Goal: Task Accomplishment & Management: Manage account settings

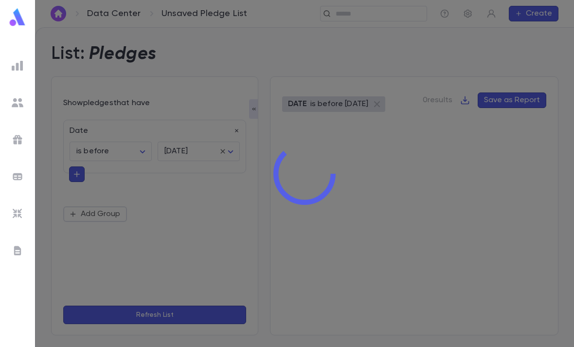
scroll to position [31, 0]
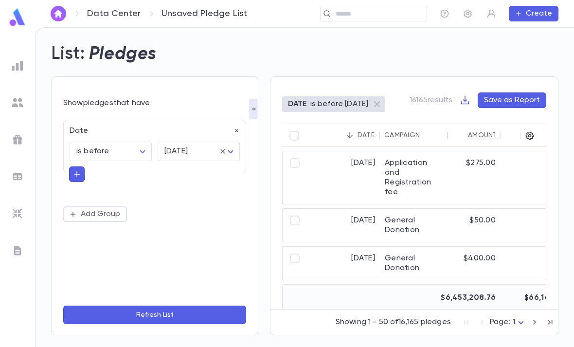
click at [16, 26] on img at bounding box center [17, 17] width 19 height 19
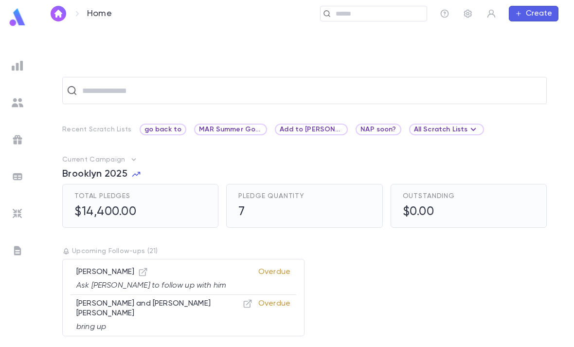
click at [16, 103] on img at bounding box center [18, 103] width 12 height 12
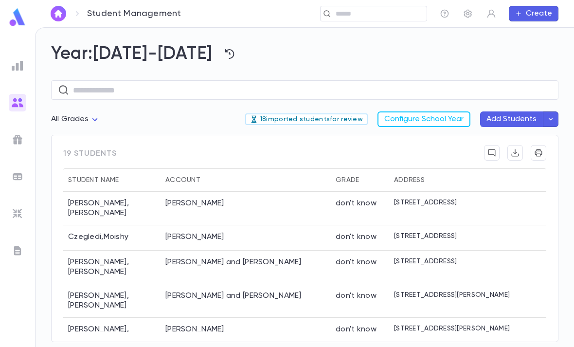
click at [340, 115] on p "18 imported students for review" at bounding box center [306, 119] width 113 height 8
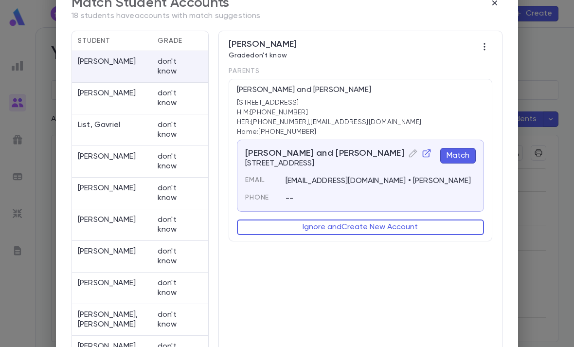
click at [422, 154] on icon "button" at bounding box center [427, 153] width 10 height 10
click at [392, 227] on button "Ignore and Create New Account" at bounding box center [360, 227] width 247 height 16
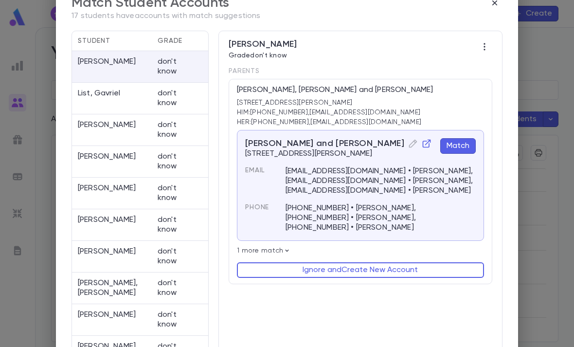
click at [277, 247] on p "1 more match" at bounding box center [360, 251] width 247 height 8
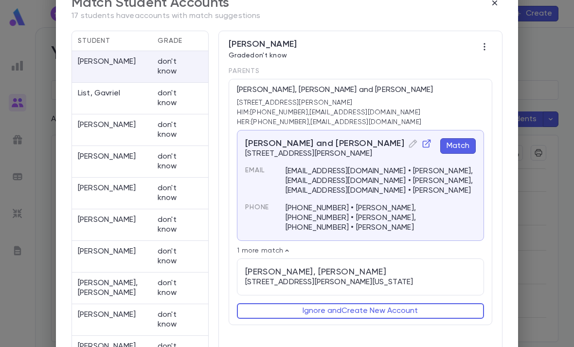
click at [459, 150] on button "Match" at bounding box center [458, 146] width 36 height 16
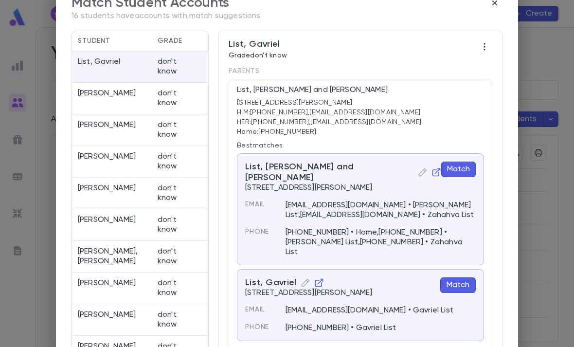
click at [463, 169] on button "Match" at bounding box center [458, 170] width 35 height 16
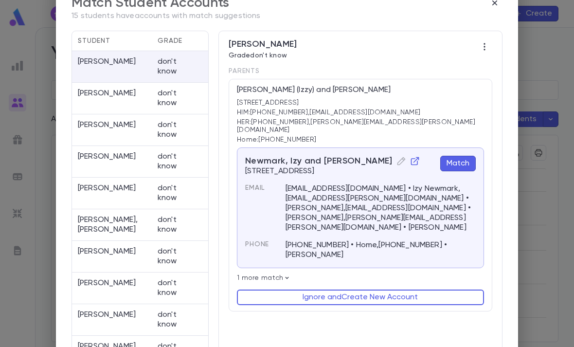
click at [468, 156] on button "Match" at bounding box center [458, 164] width 36 height 16
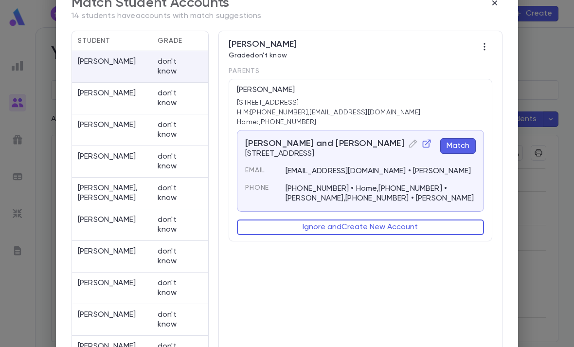
click at [423, 141] on icon "button" at bounding box center [427, 143] width 8 height 8
click at [366, 226] on button "Ignore and Create New Account" at bounding box center [360, 227] width 247 height 16
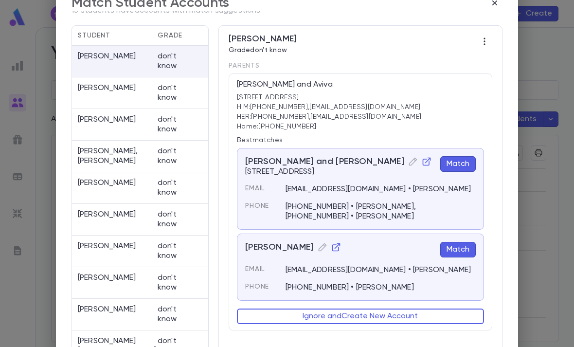
scroll to position [5, 0]
click at [422, 162] on icon "button" at bounding box center [427, 162] width 10 height 10
click at [462, 163] on button "Match" at bounding box center [458, 164] width 36 height 16
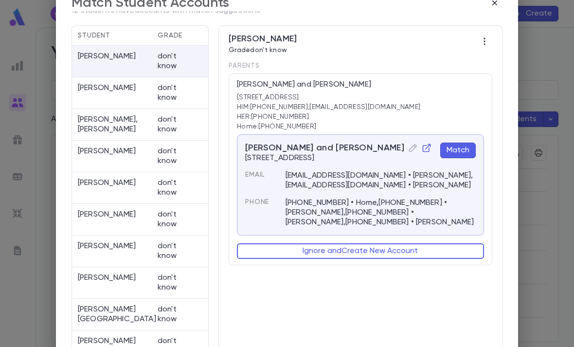
click at [470, 139] on div "Lasar, Daniel and Rochel 56 Lexington Ave, Edison NJ 08817 Match Email lasarlaw…" at bounding box center [360, 184] width 247 height 101
click at [463, 151] on button "Match" at bounding box center [458, 151] width 36 height 16
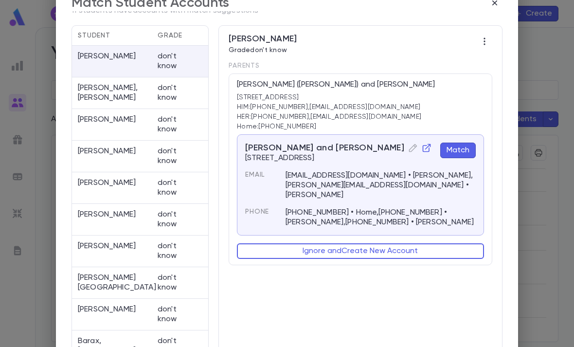
click at [463, 151] on button "Match" at bounding box center [458, 151] width 36 height 16
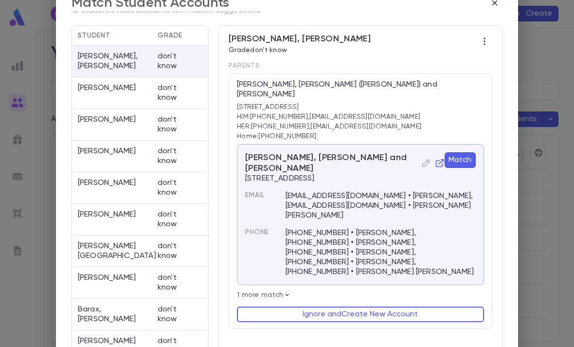
click at [457, 152] on button "Match" at bounding box center [460, 160] width 31 height 16
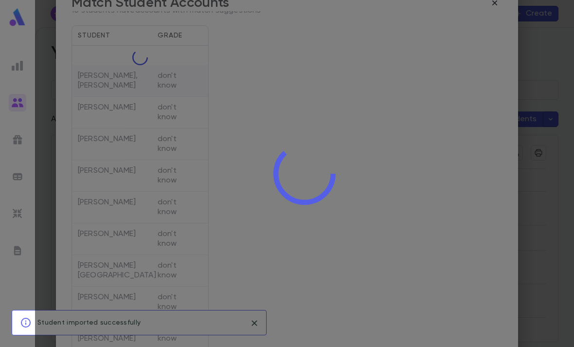
scroll to position [0, 0]
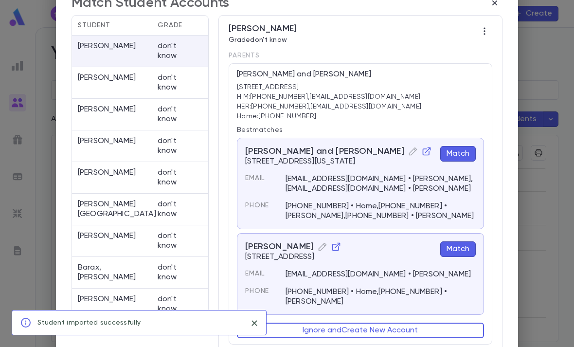
click at [458, 148] on button "Match" at bounding box center [458, 154] width 36 height 16
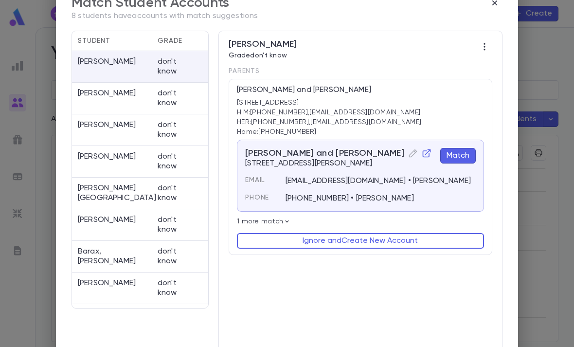
click at [458, 152] on button "Match" at bounding box center [458, 156] width 36 height 16
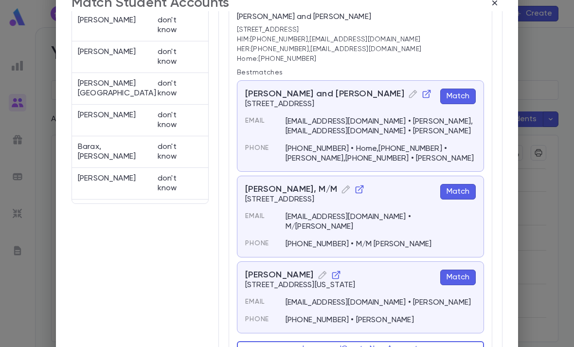
scroll to position [74, 0]
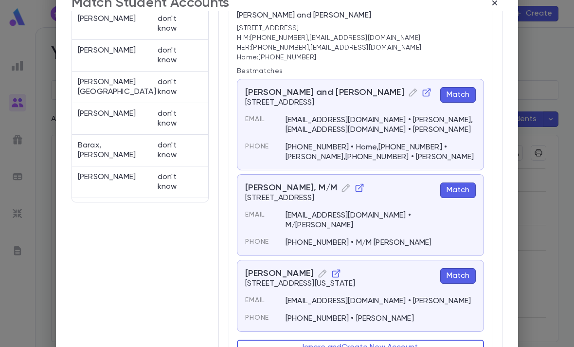
click at [355, 189] on icon "button" at bounding box center [360, 188] width 10 height 10
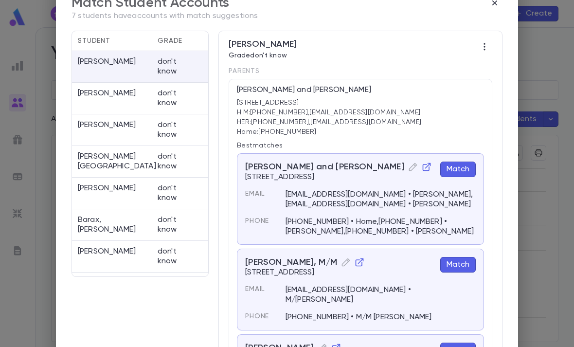
scroll to position [0, 0]
click at [467, 167] on button "Match" at bounding box center [458, 170] width 36 height 16
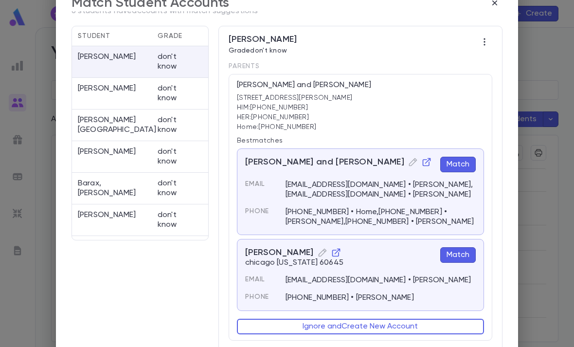
click at [461, 157] on button "Match" at bounding box center [458, 165] width 36 height 16
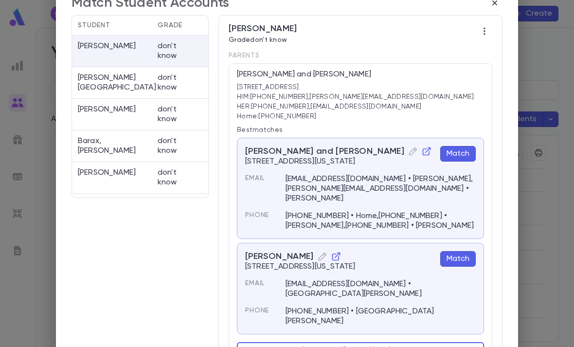
click at [462, 152] on button "Match" at bounding box center [458, 154] width 36 height 16
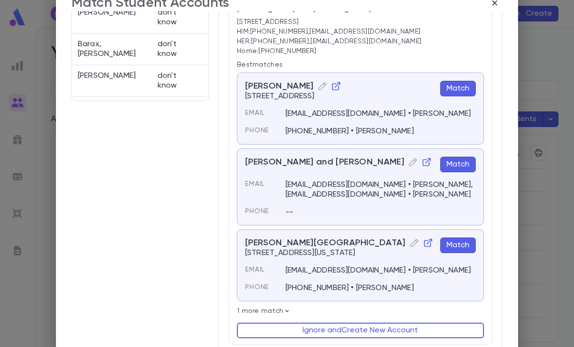
scroll to position [89, 0]
click at [462, 157] on button "Match" at bounding box center [458, 165] width 36 height 16
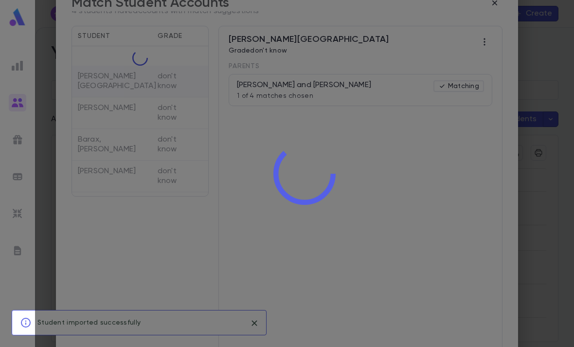
scroll to position [0, 0]
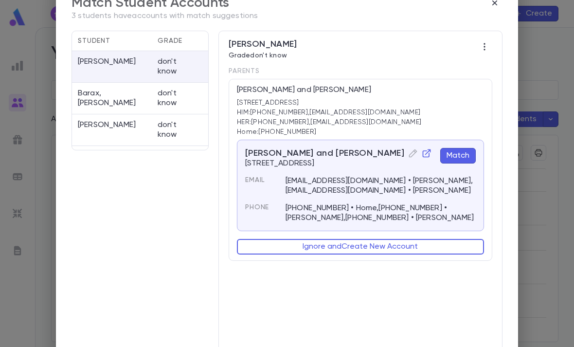
click at [422, 151] on icon "button" at bounding box center [427, 153] width 10 height 10
click at [165, 93] on p "don't know" at bounding box center [170, 98] width 24 height 19
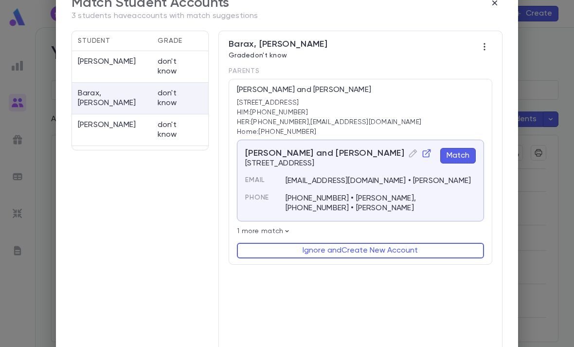
click at [277, 230] on p "1 more match" at bounding box center [360, 231] width 247 height 8
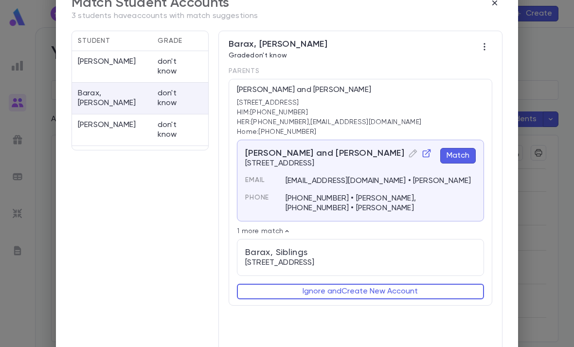
click at [467, 150] on button "Match" at bounding box center [458, 156] width 36 height 16
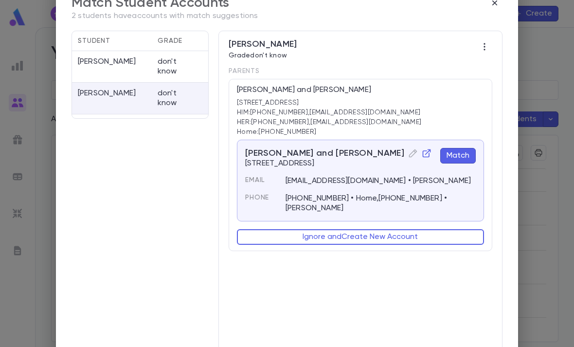
click at [464, 155] on button "Match" at bounding box center [458, 156] width 36 height 16
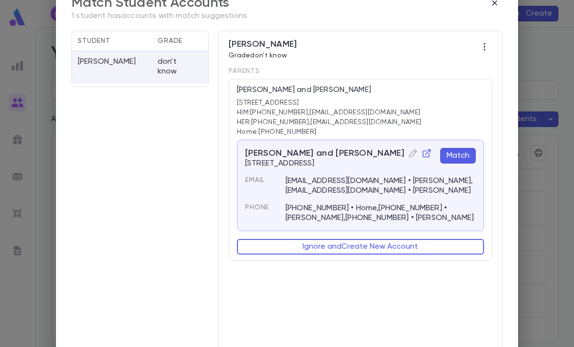
click at [464, 150] on button "Match" at bounding box center [458, 156] width 36 height 16
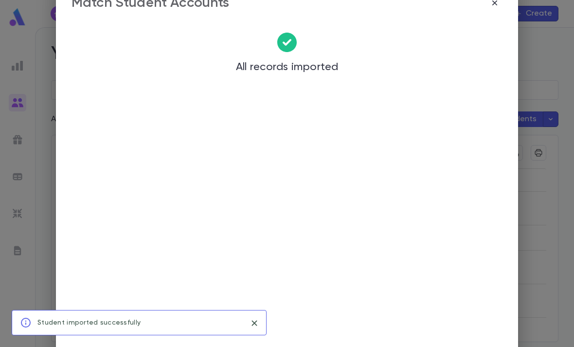
click at [488, 10] on button "button" at bounding box center [495, 3] width 16 height 16
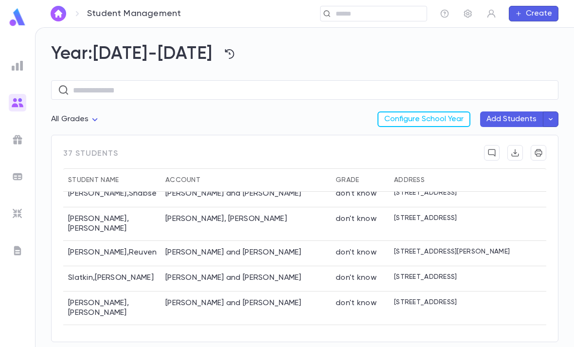
scroll to position [735, 0]
click at [269, 291] on div "Sobol, Daniel and Julie" at bounding box center [246, 308] width 170 height 34
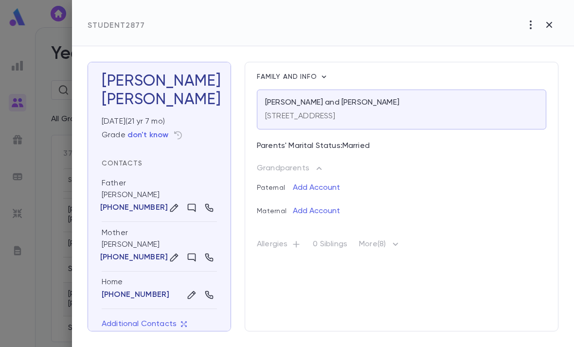
click at [142, 192] on div "Father Daniel Sobol (917) 549-8809" at bounding box center [159, 197] width 115 height 50
click at [419, 108] on div "68 Lafayette Ave, Passaic NJ" at bounding box center [401, 115] width 273 height 14
click at [548, 26] on icon "button" at bounding box center [549, 25] width 6 height 6
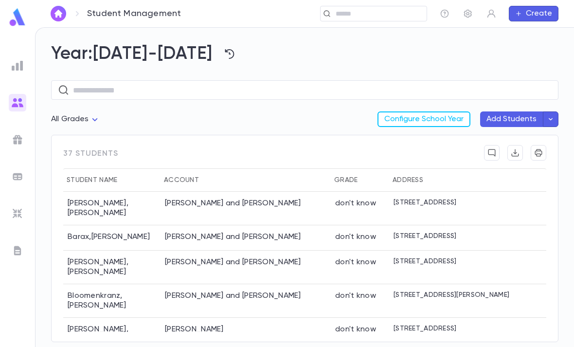
scroll to position [0, 0]
click at [15, 65] on img at bounding box center [18, 66] width 12 height 12
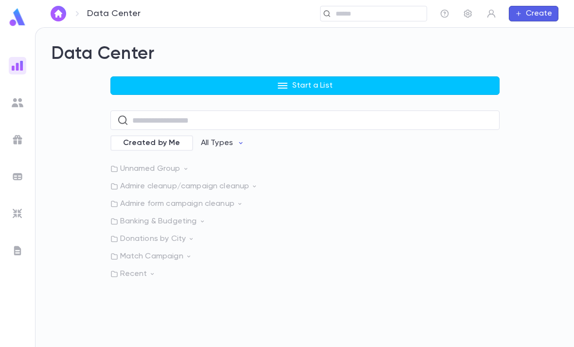
click at [331, 81] on p "Start a List" at bounding box center [312, 86] width 40 height 10
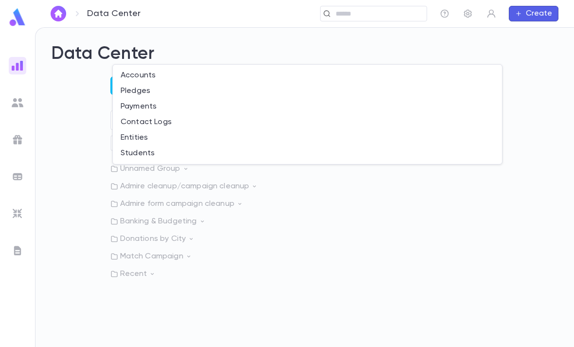
click at [173, 155] on li "Students" at bounding box center [307, 154] width 389 height 16
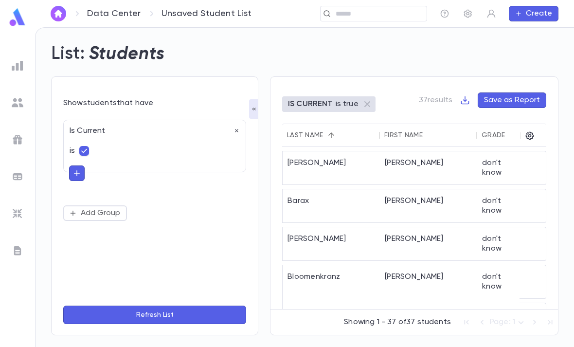
click at [201, 317] on button "Refresh List" at bounding box center [154, 315] width 183 height 18
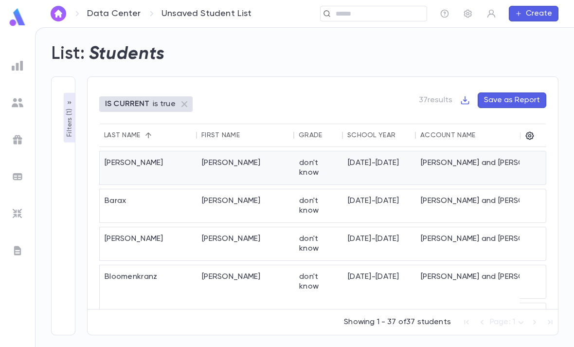
click at [264, 162] on div "Naftali" at bounding box center [245, 167] width 97 height 33
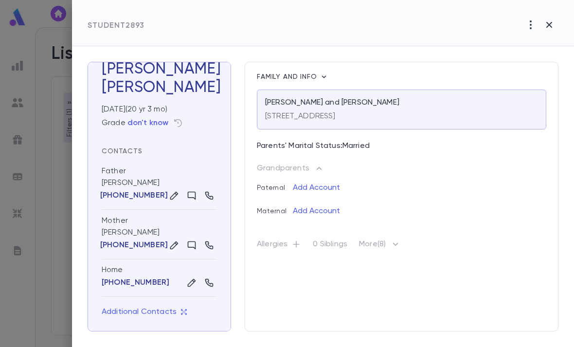
scroll to position [12, 0]
click at [401, 247] on icon "button" at bounding box center [396, 244] width 12 height 12
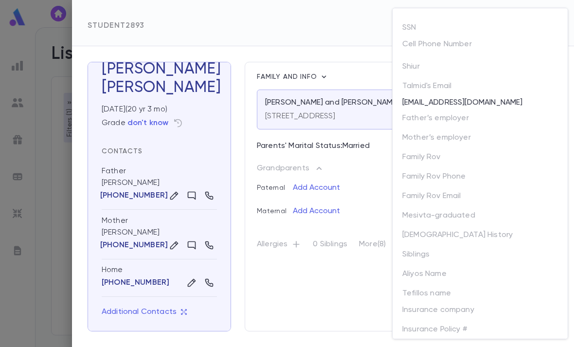
scroll to position [0, 0]
click at [457, 117] on p "Father’s employer" at bounding box center [443, 119] width 82 height 19
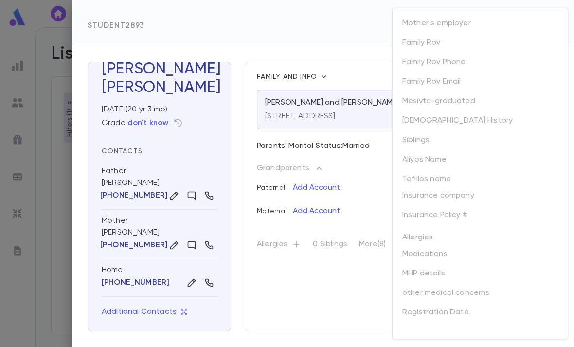
scroll to position [114, 0]
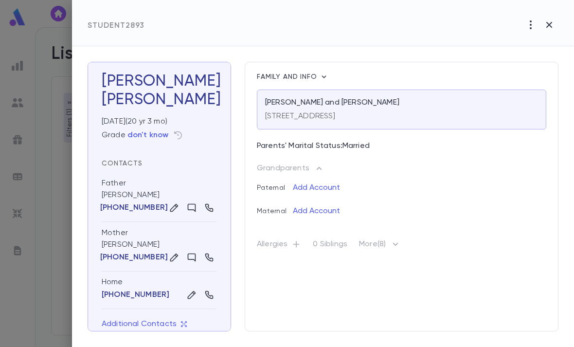
click at [555, 28] on icon "button" at bounding box center [550, 25] width 12 height 12
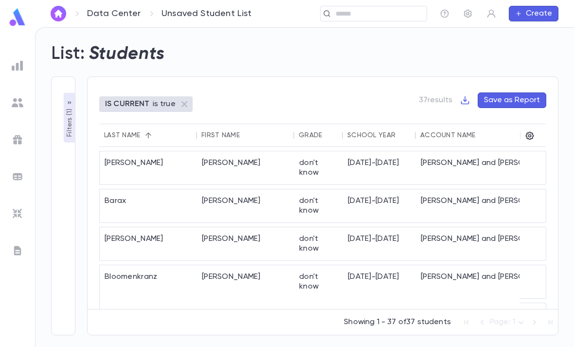
click at [467, 16] on icon "button" at bounding box center [468, 14] width 10 height 10
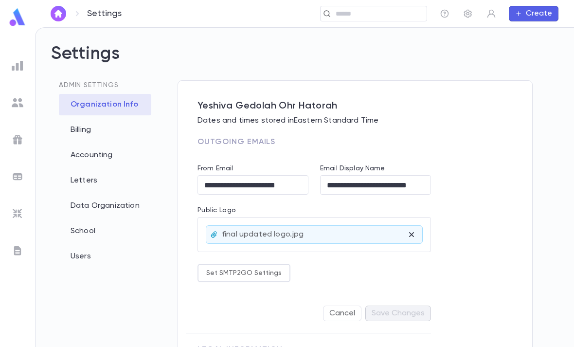
click at [135, 205] on div "Data Organization" at bounding box center [105, 205] width 92 height 21
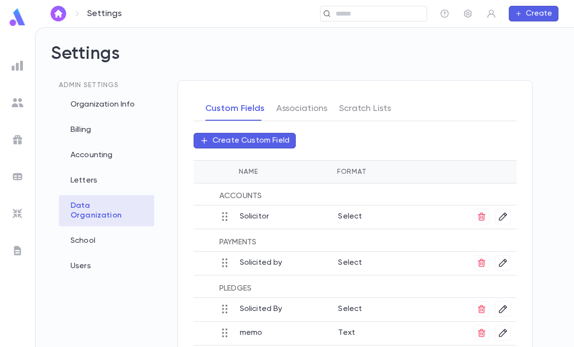
click at [135, 328] on div "Admin Settings Organization Info Billing Accounting Letters Data Organization S…" at bounding box center [106, 232] width 111 height 304
click at [532, 11] on button "Create" at bounding box center [534, 14] width 50 height 16
click at [484, 52] on div at bounding box center [287, 173] width 574 height 347
click at [492, 14] on icon "button" at bounding box center [492, 14] width 8 height 8
click at [437, 47] on div at bounding box center [287, 173] width 574 height 347
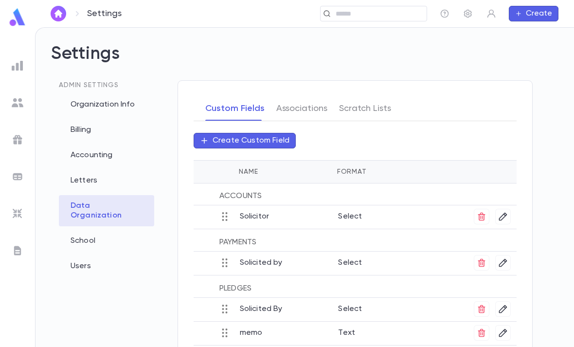
click at [11, 28] on link at bounding box center [17, 19] width 19 height 22
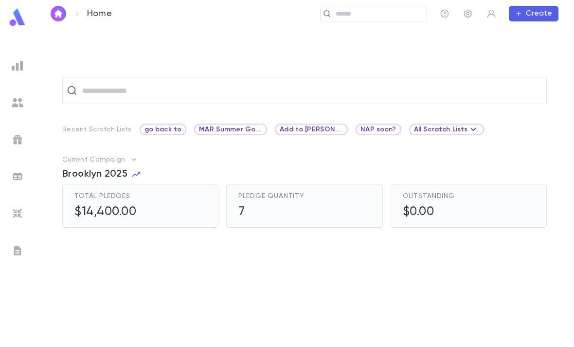
click at [21, 107] on img at bounding box center [18, 103] width 12 height 12
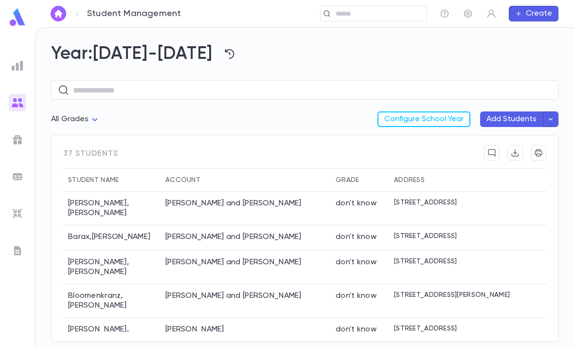
click at [523, 114] on button "Add Students" at bounding box center [511, 119] width 63 height 16
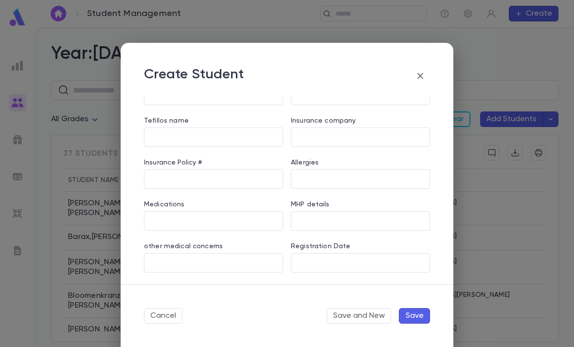
scroll to position [730, 0]
click at [419, 77] on icon "button" at bounding box center [421, 76] width 12 height 12
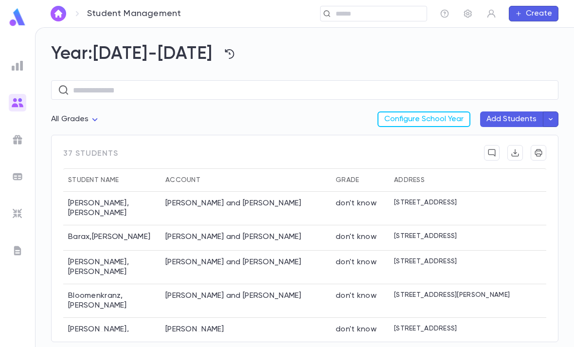
click at [469, 11] on icon "button" at bounding box center [468, 14] width 10 height 10
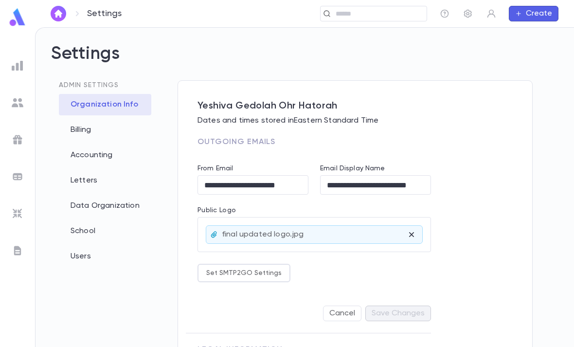
scroll to position [36, 0]
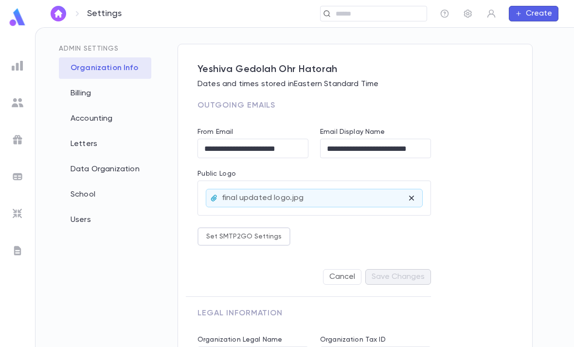
click at [126, 169] on div "Data Organization" at bounding box center [105, 169] width 92 height 21
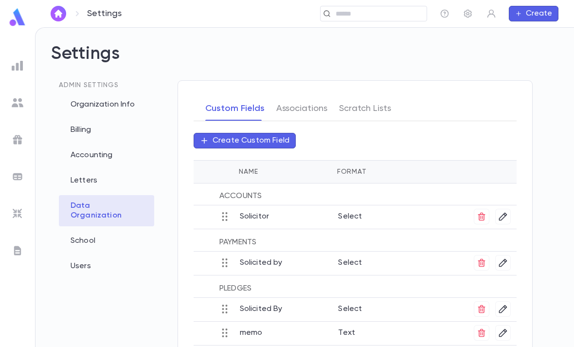
scroll to position [-1, 0]
click at [14, 111] on div at bounding box center [18, 103] width 18 height 18
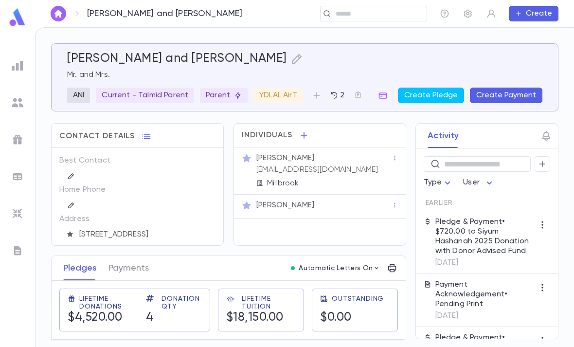
click at [342, 169] on p "dansobol99@gmail.com" at bounding box center [317, 170] width 122 height 10
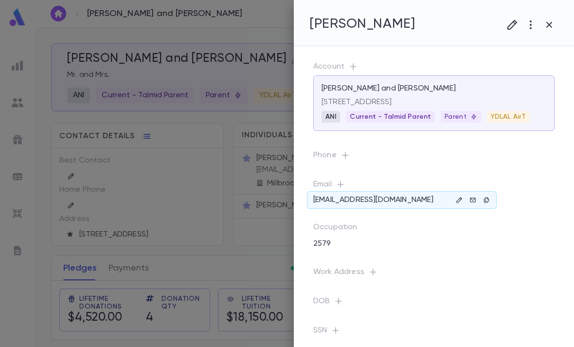
click at [487, 198] on icon "button" at bounding box center [486, 199] width 5 height 5
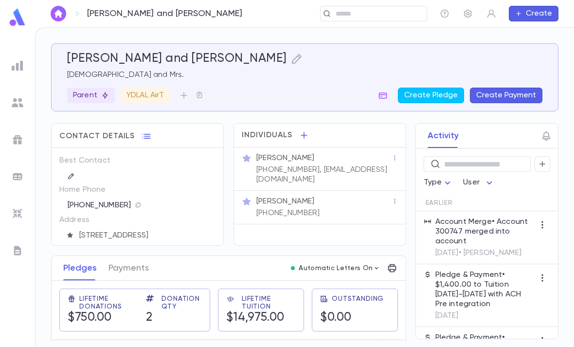
click at [291, 55] on icon "button" at bounding box center [297, 59] width 12 height 12
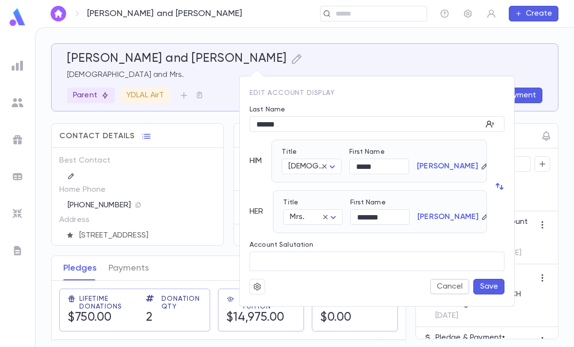
click at [417, 45] on div at bounding box center [287, 173] width 574 height 347
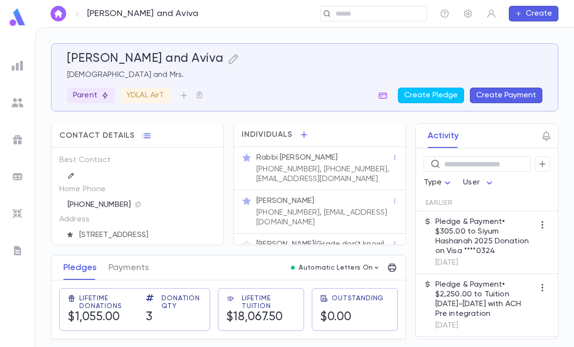
scroll to position [1, 0]
click at [393, 154] on icon "button" at bounding box center [395, 157] width 7 height 7
click at [361, 159] on div at bounding box center [287, 173] width 574 height 347
click at [357, 161] on div "Rabbi Ym Kiffel" at bounding box center [323, 157] width 135 height 10
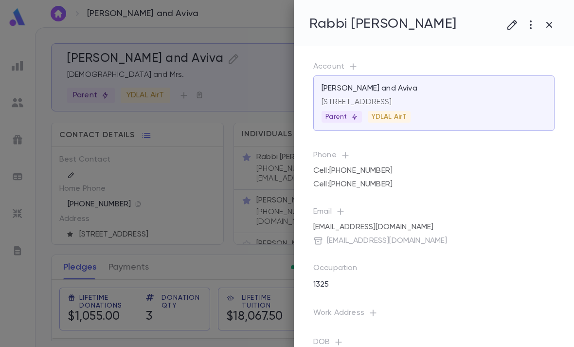
click at [510, 28] on icon "button" at bounding box center [513, 25] width 10 height 10
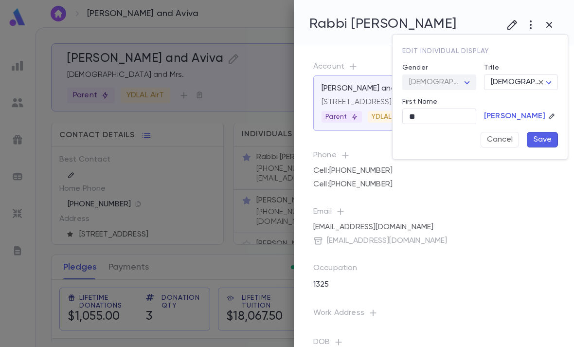
click at [440, 111] on input "**" at bounding box center [439, 116] width 74 height 15
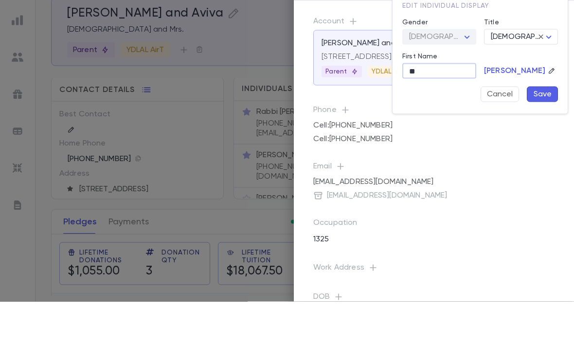
click at [449, 109] on input "**" at bounding box center [439, 116] width 74 height 15
type input "*"
type input "*****"
click at [542, 132] on button "Save" at bounding box center [542, 140] width 31 height 16
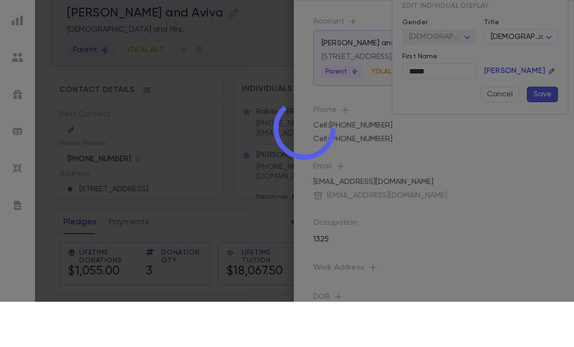
scroll to position [31, 0]
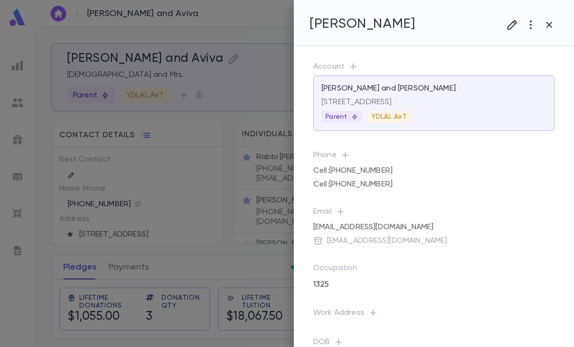
click at [552, 18] on button "button" at bounding box center [549, 25] width 18 height 18
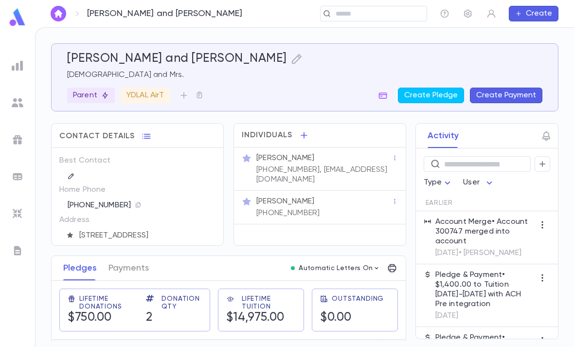
click at [371, 7] on div "​" at bounding box center [373, 14] width 107 height 16
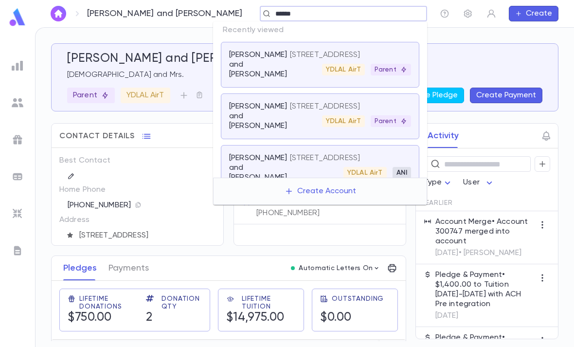
type input "******"
click at [164, 72] on p "[DEMOGRAPHIC_DATA] and Mrs." at bounding box center [304, 75] width 475 height 10
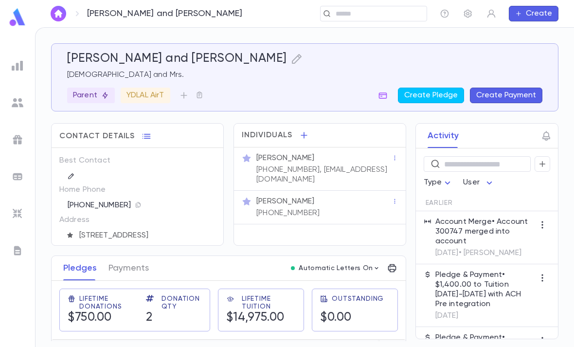
click at [292, 58] on icon "button" at bounding box center [297, 59] width 10 height 10
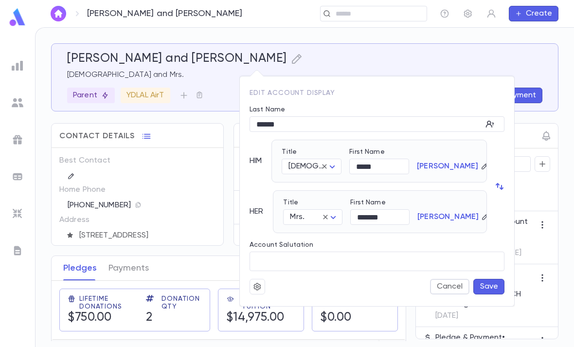
click at [259, 287] on icon "button" at bounding box center [257, 287] width 9 height 10
click at [282, 302] on li "Merge" at bounding box center [281, 306] width 58 height 16
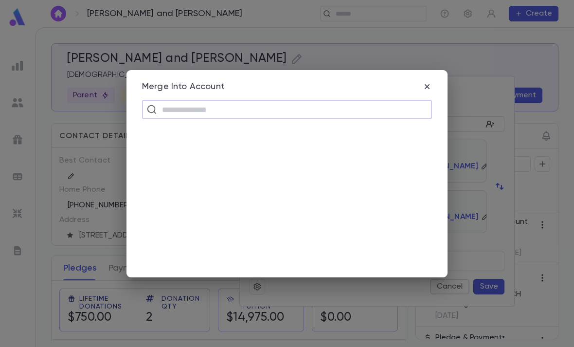
click at [312, 110] on input "text" at bounding box center [293, 109] width 269 height 18
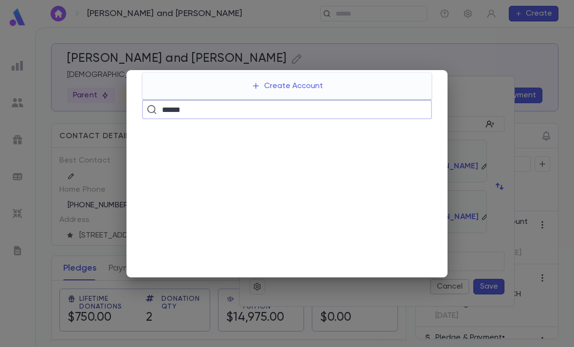
type input "******"
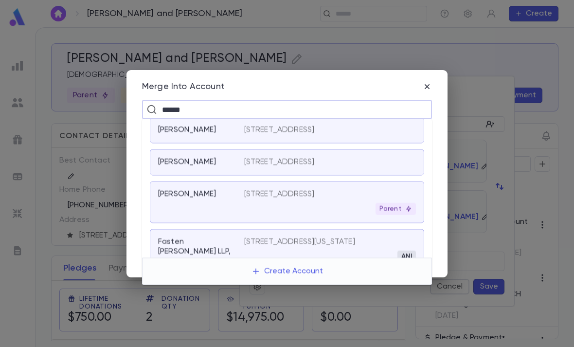
scroll to position [496, 0]
click at [346, 204] on div "Parent" at bounding box center [330, 210] width 172 height 12
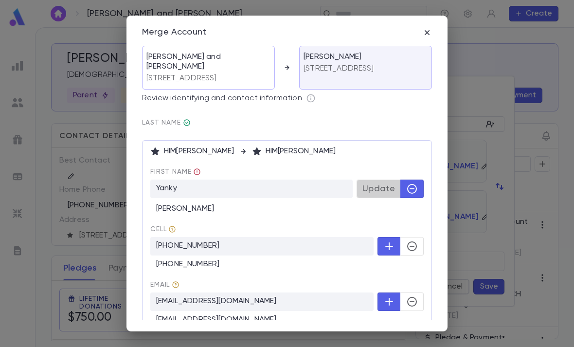
click at [380, 196] on button "Update" at bounding box center [379, 189] width 44 height 18
click at [415, 247] on icon "button" at bounding box center [412, 246] width 12 height 12
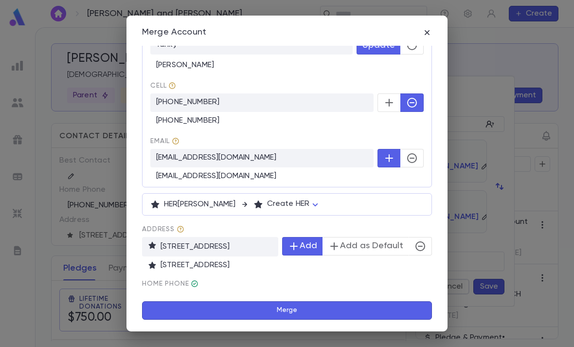
scroll to position [143, 0]
click at [335, 312] on button "Merge" at bounding box center [287, 311] width 290 height 18
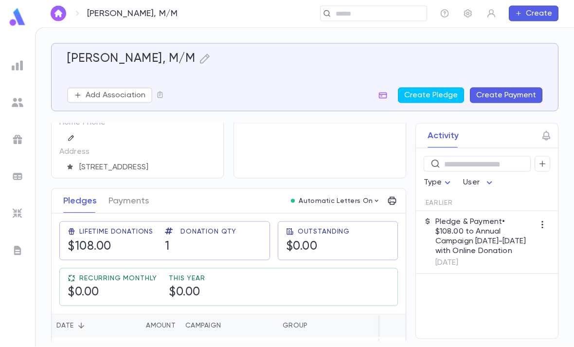
scroll to position [31, 0]
click at [484, 217] on p "Pledge & Payment • $108.00 to Annual Campaign [DATE]-[DATE] with Online Donation" at bounding box center [485, 236] width 99 height 39
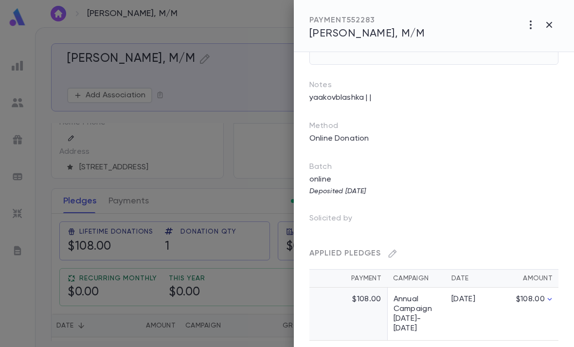
scroll to position [67, 0]
click at [550, 23] on icon "button" at bounding box center [550, 25] width 12 height 12
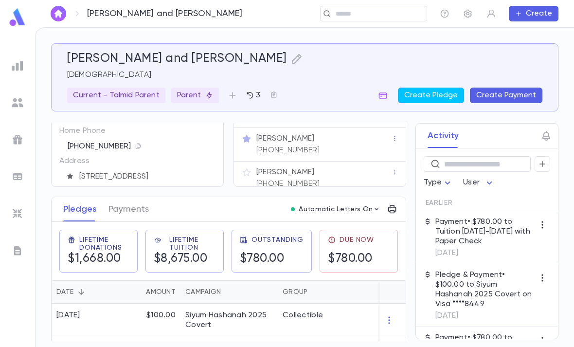
scroll to position [13, 0]
click at [242, 168] on icon "button" at bounding box center [247, 173] width 10 height 10
click at [248, 168] on icon "button" at bounding box center [247, 173] width 10 height 10
click at [249, 168] on icon "button" at bounding box center [247, 173] width 10 height 10
click at [336, 169] on div "[PERSON_NAME] [PHONE_NUMBER]" at bounding box center [323, 177] width 137 height 23
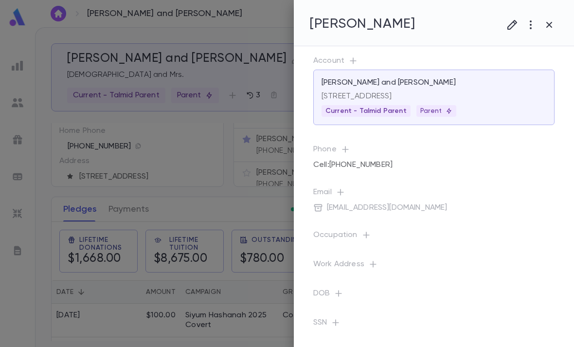
scroll to position [35, 0]
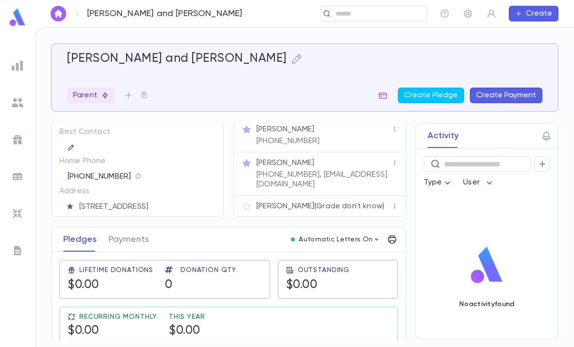
scroll to position [30, 0]
click at [371, 133] on div "[PERSON_NAME]" at bounding box center [323, 129] width 135 height 10
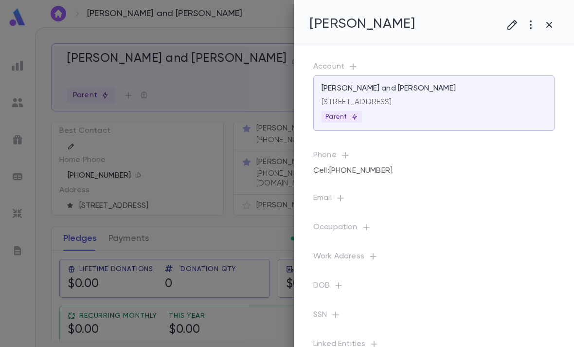
click at [345, 200] on icon "button" at bounding box center [341, 198] width 10 height 10
click at [391, 241] on input "text" at bounding box center [427, 239] width 154 height 15
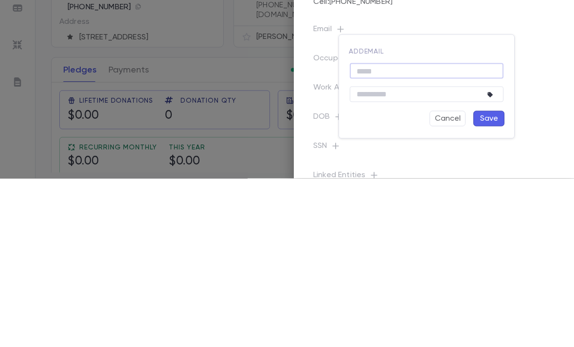
click at [404, 232] on input "text" at bounding box center [427, 239] width 154 height 15
paste input "**********"
type input "**********"
click at [496, 279] on button "Save" at bounding box center [488, 287] width 31 height 16
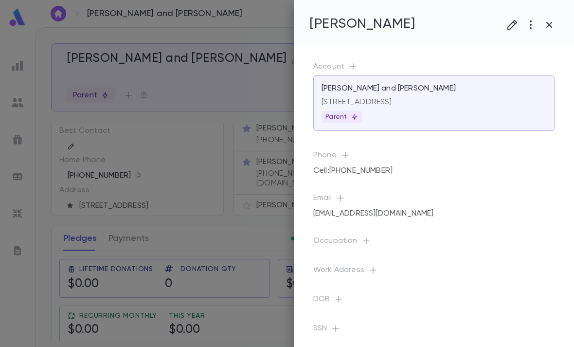
click at [548, 24] on icon "button" at bounding box center [549, 25] width 6 height 6
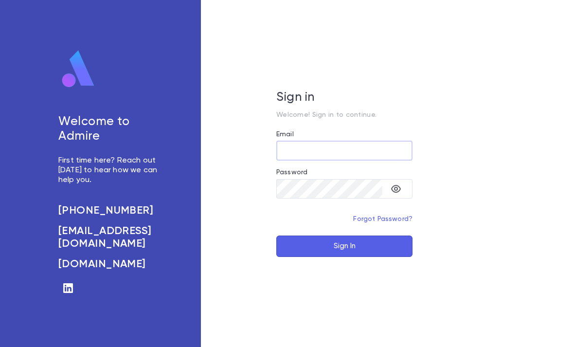
type input "**********"
click at [345, 257] on button "Sign In" at bounding box center [344, 246] width 136 height 21
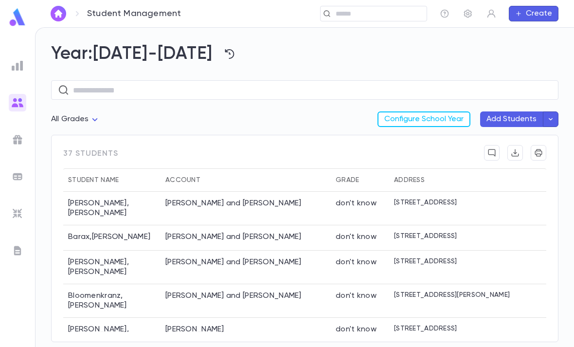
click at [524, 113] on button "Add Students" at bounding box center [511, 119] width 63 height 16
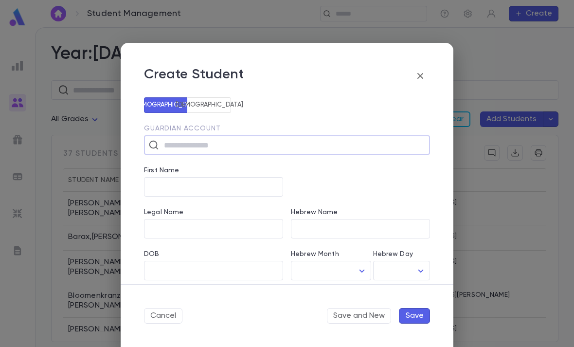
click at [213, 98] on button "[DEMOGRAPHIC_DATA]" at bounding box center [209, 105] width 44 height 16
click at [171, 107] on button "[DEMOGRAPHIC_DATA]" at bounding box center [166, 105] width 44 height 16
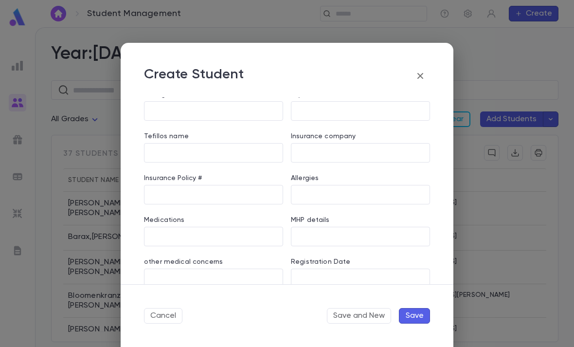
scroll to position [717, 0]
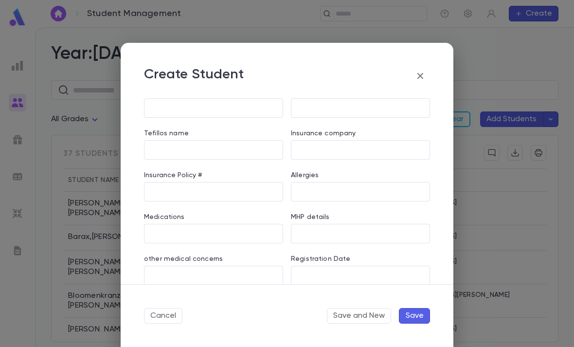
click at [421, 75] on icon "button" at bounding box center [421, 76] width 6 height 6
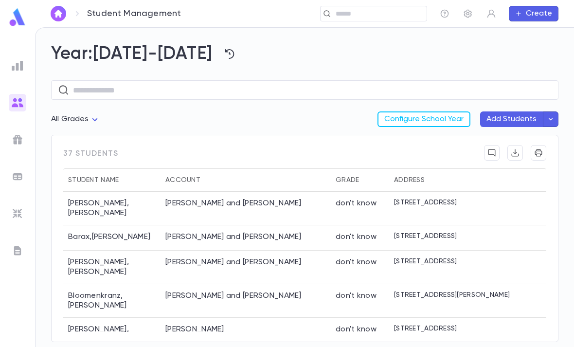
click at [474, 17] on button "button" at bounding box center [468, 14] width 16 height 16
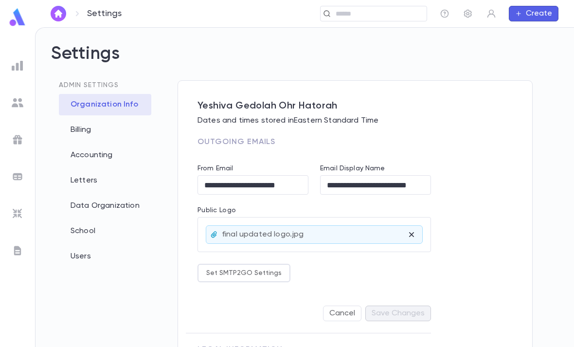
click at [121, 200] on div "Data Organization" at bounding box center [105, 205] width 92 height 21
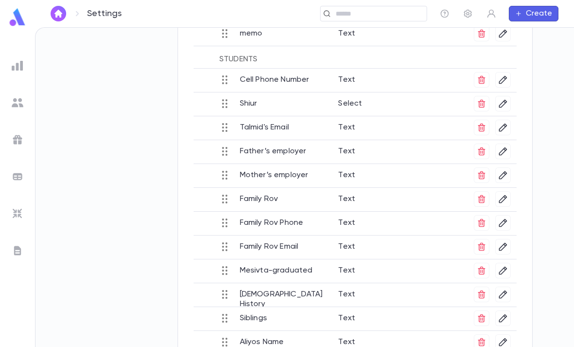
scroll to position [300, 0]
click at [380, 10] on input "text" at bounding box center [378, 13] width 90 height 9
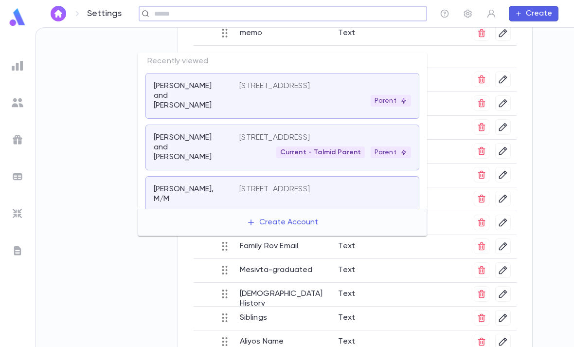
click at [546, 155] on div "Settings Admin Settings Organization Info Billing Accounting Letters Data Organ…" at bounding box center [305, 187] width 539 height 319
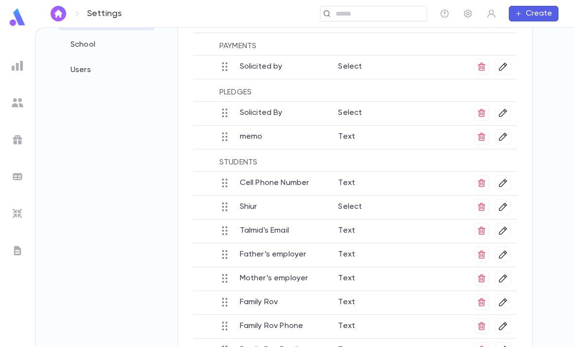
scroll to position [196, 0]
click at [503, 250] on icon "button" at bounding box center [503, 255] width 10 height 10
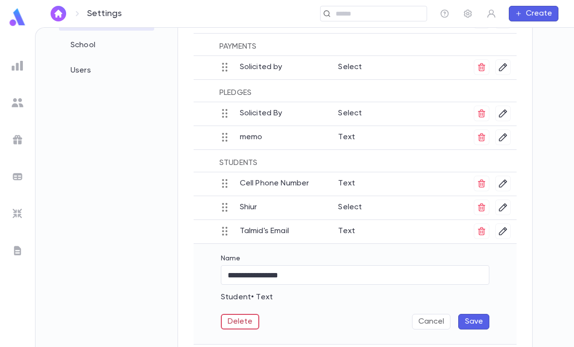
click at [556, 248] on div "**********" at bounding box center [305, 187] width 539 height 319
click at [560, 224] on div "**********" at bounding box center [305, 187] width 539 height 319
click at [107, 266] on div "**********" at bounding box center [305, 187] width 539 height 319
click at [440, 314] on button "Cancel" at bounding box center [431, 322] width 38 height 16
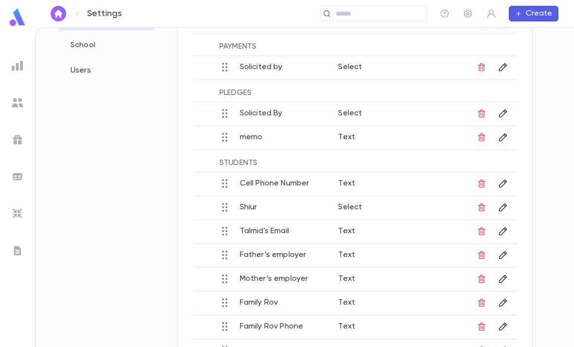
click at [503, 176] on button "button" at bounding box center [503, 184] width 16 height 16
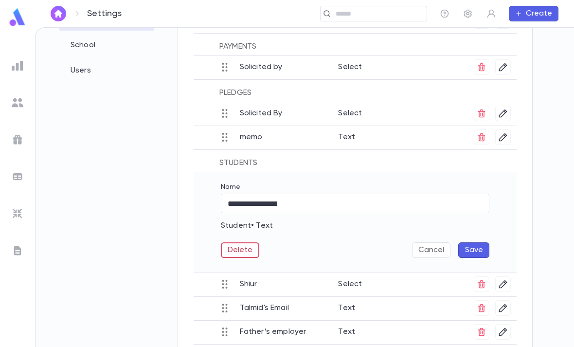
click at [135, 198] on div "**********" at bounding box center [305, 187] width 539 height 319
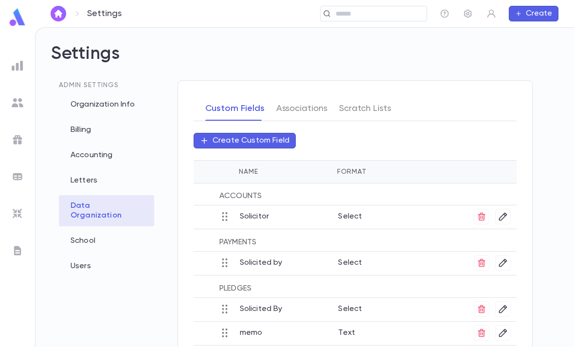
scroll to position [0, 0]
click at [218, 136] on p "Create Custom Field" at bounding box center [251, 141] width 77 height 10
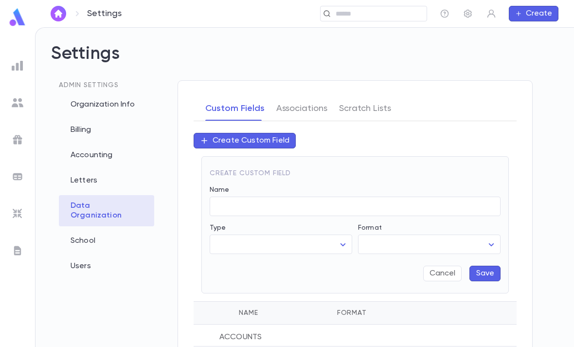
click at [277, 212] on body "Settings ​ Create Settings Admin Settings Organization Info Billing Accounting …" at bounding box center [287, 187] width 574 height 320
click at [245, 279] on span "Student" at bounding box center [283, 281] width 126 height 10
type input "*******"
click at [442, 266] on button "Cancel" at bounding box center [442, 274] width 38 height 16
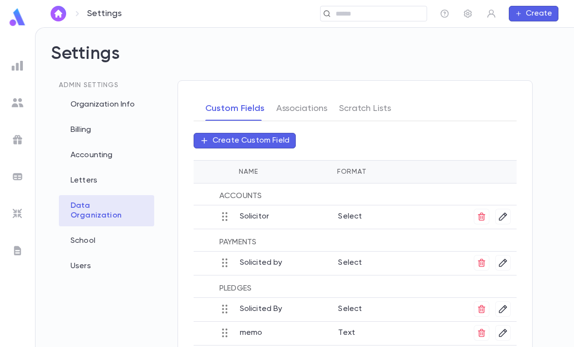
click at [18, 108] on img at bounding box center [18, 103] width 12 height 12
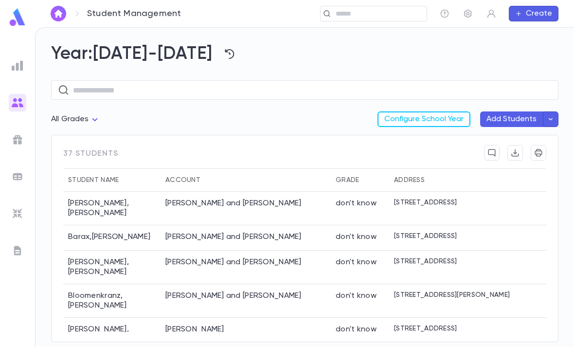
click at [522, 111] on button "Add Students" at bounding box center [511, 119] width 63 height 16
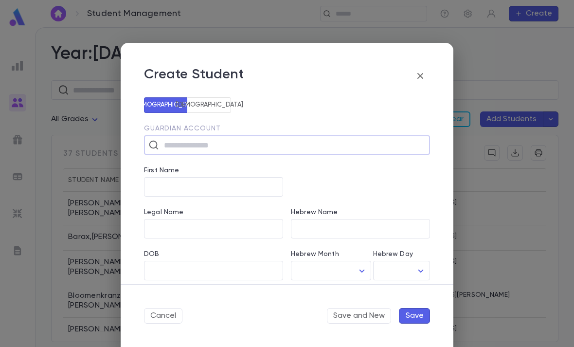
click at [421, 81] on icon "button" at bounding box center [421, 76] width 12 height 12
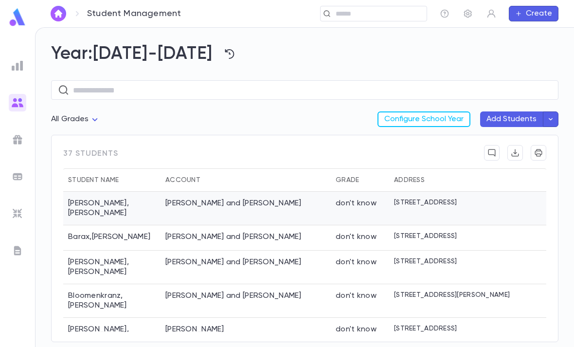
click at [272, 192] on div "[PERSON_NAME] and [PERSON_NAME]" at bounding box center [246, 209] width 170 height 34
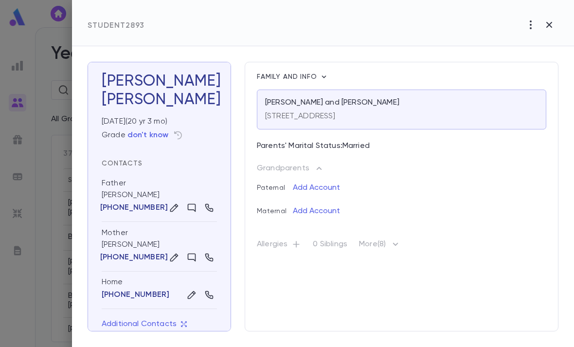
click at [124, 182] on div "Father" at bounding box center [114, 183] width 24 height 10
click at [143, 191] on div "Father [PERSON_NAME] [PHONE_NUMBER]" at bounding box center [159, 197] width 115 height 50
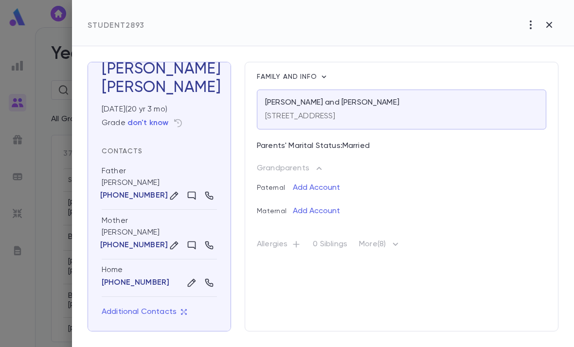
scroll to position [12, 0]
click at [178, 196] on icon "button" at bounding box center [174, 196] width 10 height 10
click at [167, 166] on div "Father" at bounding box center [159, 172] width 115 height 12
click at [555, 29] on button "button" at bounding box center [549, 25] width 18 height 18
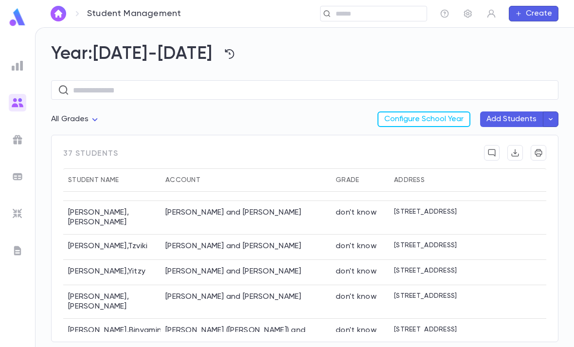
scroll to position [159, 0]
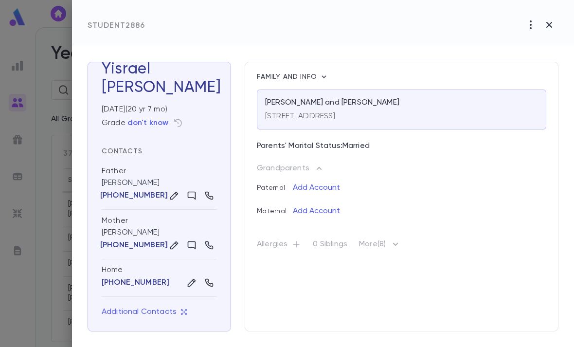
scroll to position [12, 0]
click at [177, 314] on p "Additional Contacts" at bounding box center [145, 312] width 86 height 10
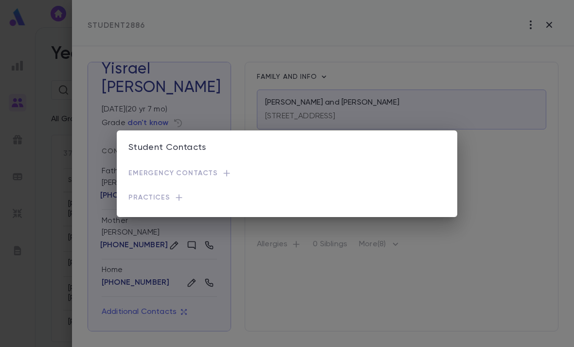
click at [296, 280] on div "Student Contacts Emergency Contacts Practices" at bounding box center [287, 173] width 574 height 347
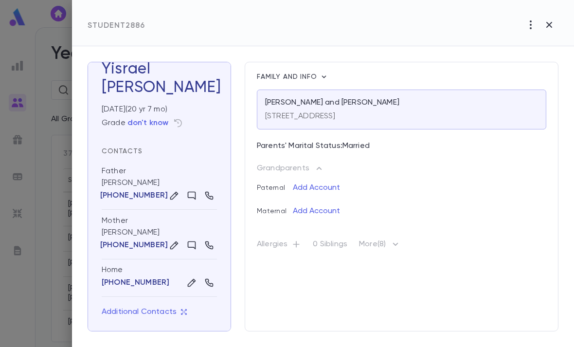
click at [182, 311] on icon "button" at bounding box center [184, 312] width 7 height 7
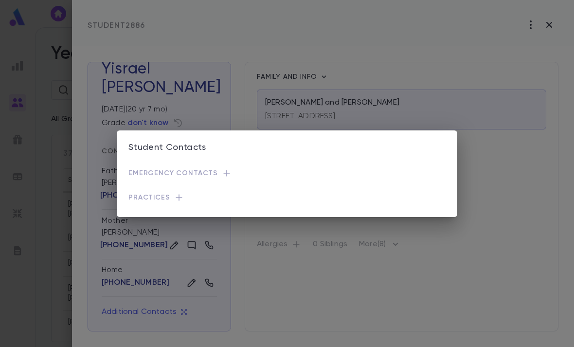
click at [286, 286] on div "Student Contacts Emergency Contacts Practices" at bounding box center [287, 173] width 574 height 347
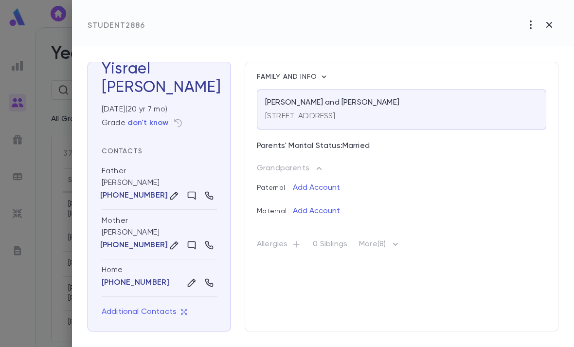
click at [182, 309] on icon "button" at bounding box center [184, 312] width 7 height 7
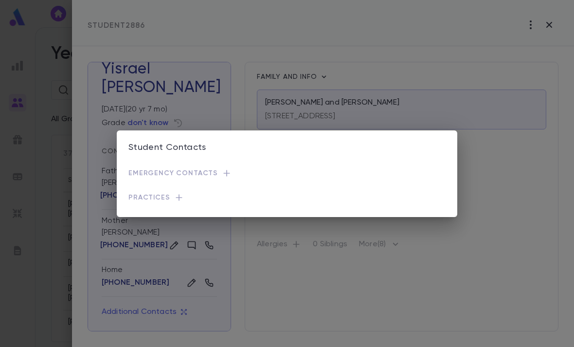
click at [177, 201] on icon "button" at bounding box center [179, 198] width 10 height 10
click at [290, 291] on div "Student Contacts Emergency Contacts Practices" at bounding box center [287, 173] width 574 height 347
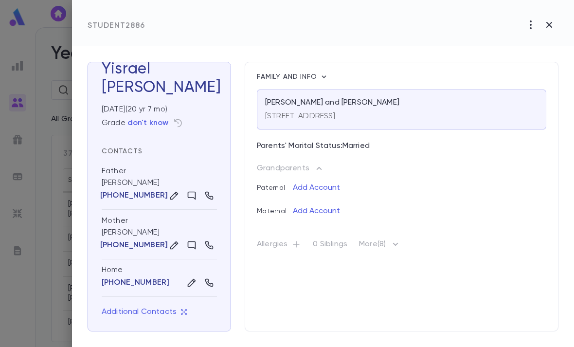
click at [395, 243] on icon "button" at bounding box center [396, 244] width 12 height 12
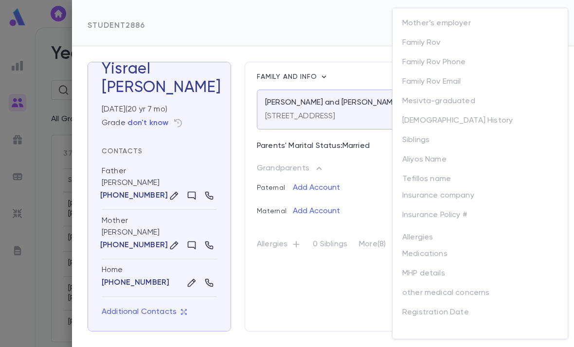
scroll to position [114, 0]
click at [341, 301] on div at bounding box center [287, 173] width 574 height 347
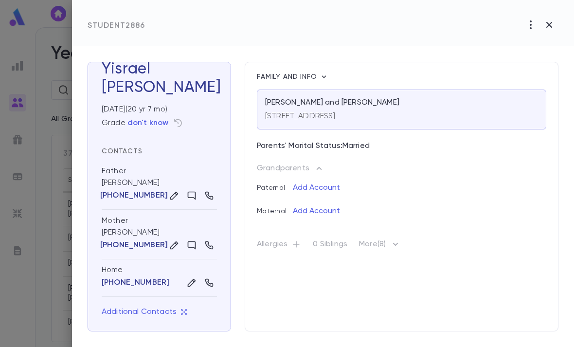
click at [555, 29] on icon "button" at bounding box center [550, 25] width 12 height 12
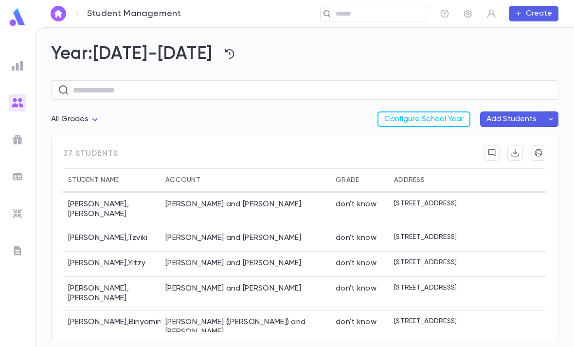
click at [470, 11] on icon "button" at bounding box center [468, 14] width 8 height 8
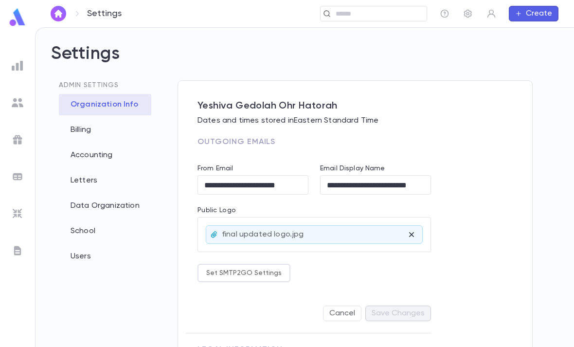
click at [104, 220] on div "School" at bounding box center [105, 230] width 92 height 21
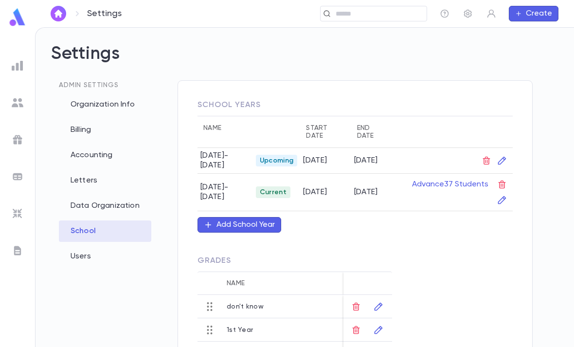
click at [127, 195] on div "Data Organization" at bounding box center [105, 205] width 92 height 21
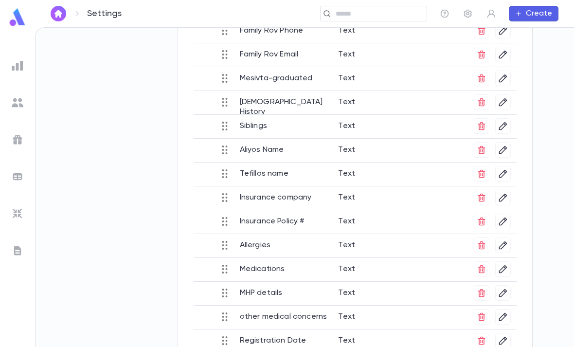
scroll to position [491, 0]
click at [126, 291] on div "Settings Admin Settings Organization Info Billing Accounting Letters Data Organ…" at bounding box center [305, 187] width 539 height 319
click at [544, 15] on button "Create" at bounding box center [534, 14] width 50 height 16
click at [544, 33] on li "Account" at bounding box center [536, 33] width 50 height 16
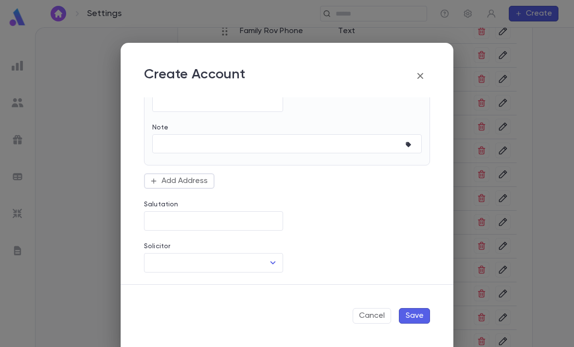
scroll to position [370, 0]
click at [439, 73] on h2 "Create Account" at bounding box center [287, 70] width 333 height 55
click at [439, 72] on h2 "Create Account" at bounding box center [287, 70] width 333 height 55
click at [421, 76] on icon "button" at bounding box center [421, 76] width 6 height 6
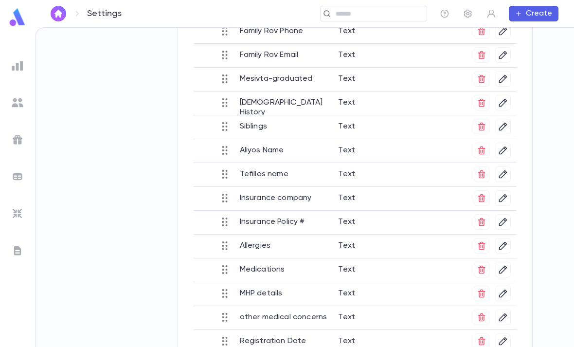
click at [400, 13] on input "text" at bounding box center [378, 13] width 90 height 9
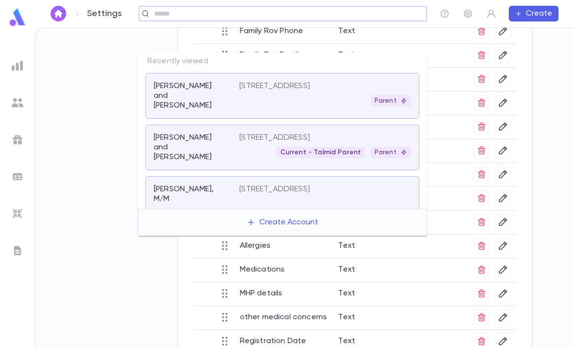
click at [282, 95] on div "Parent" at bounding box center [325, 101] width 172 height 12
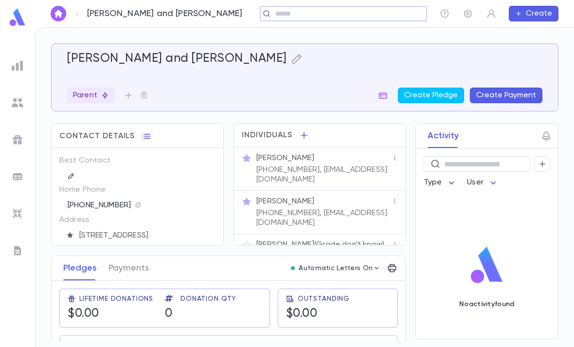
click at [345, 153] on div "[PERSON_NAME]" at bounding box center [323, 158] width 135 height 10
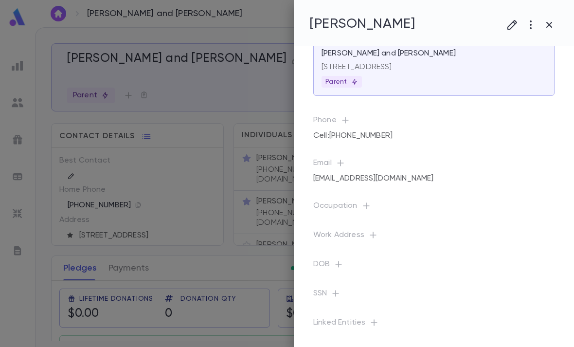
scroll to position [35, 0]
click at [557, 23] on button "button" at bounding box center [549, 25] width 18 height 18
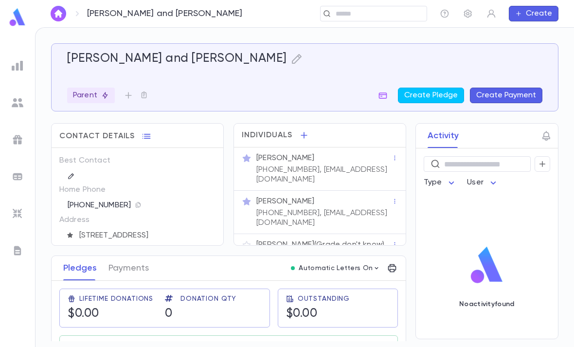
click at [14, 108] on img at bounding box center [18, 103] width 12 height 12
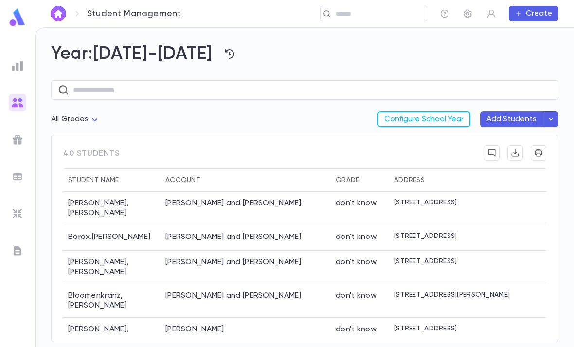
click at [91, 86] on body "Student Management ​ Create Year: [DATE]-[DATE] ​ All Grades Configure School Y…" at bounding box center [287, 187] width 574 height 320
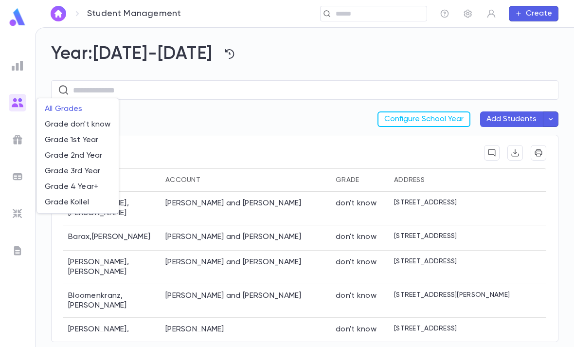
click at [281, 94] on div at bounding box center [287, 173] width 574 height 347
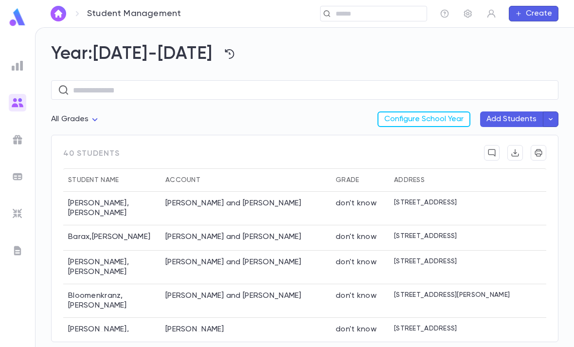
click at [472, 13] on icon "button" at bounding box center [468, 14] width 10 height 10
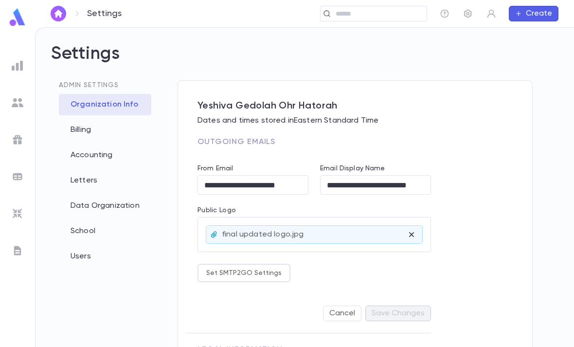
click at [94, 220] on div "School" at bounding box center [105, 230] width 92 height 21
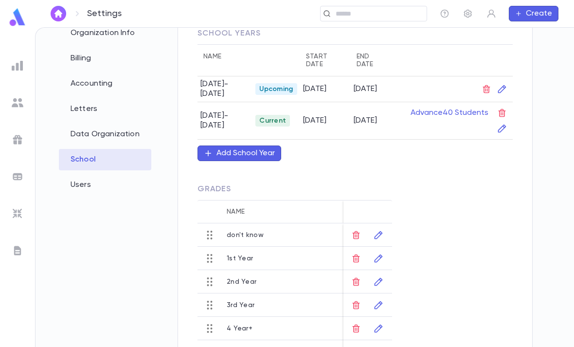
scroll to position [71, 0]
click at [377, 325] on icon "button" at bounding box center [379, 329] width 8 height 8
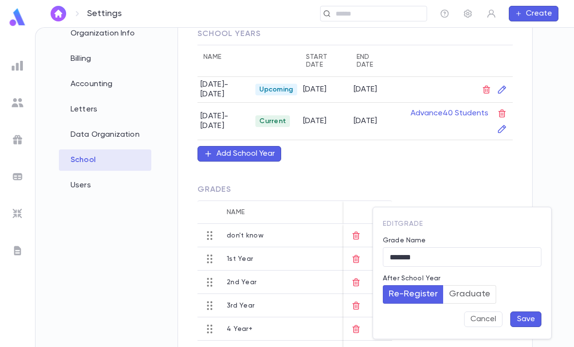
click at [397, 260] on input "*******" at bounding box center [462, 257] width 159 height 19
type input "*********"
click at [529, 320] on button "Save" at bounding box center [525, 319] width 31 height 16
